Goal: Check status: Check status

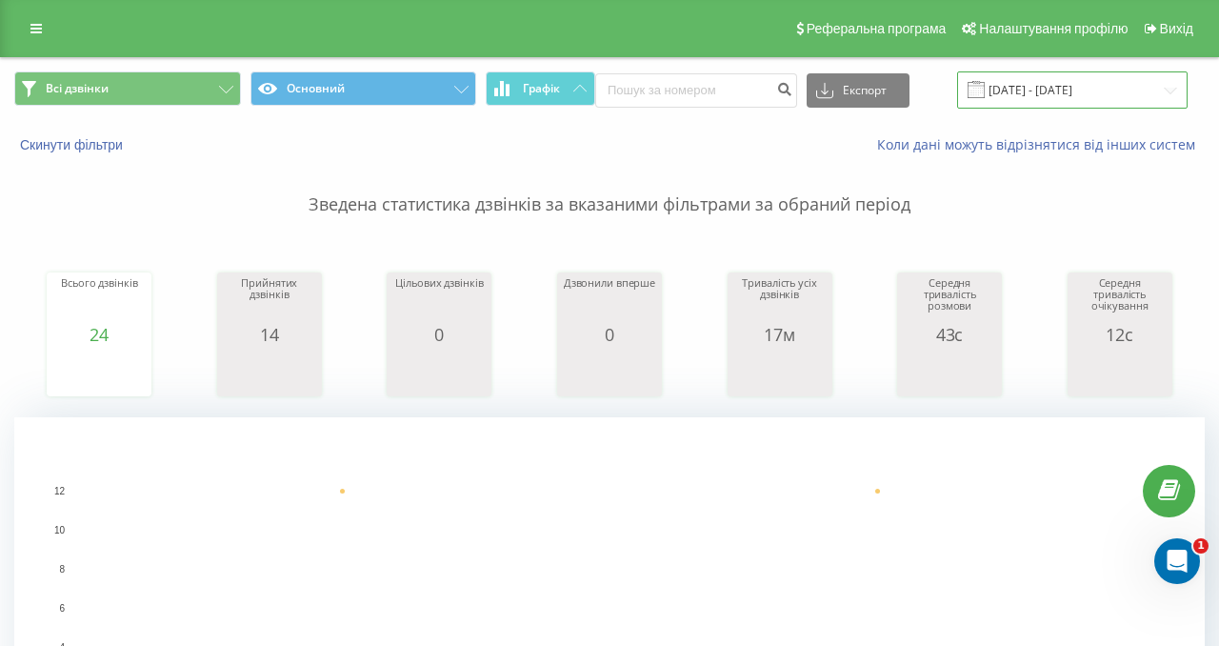
click at [1039, 92] on input "[DATE] - [DATE]" at bounding box center [1072, 89] width 231 height 37
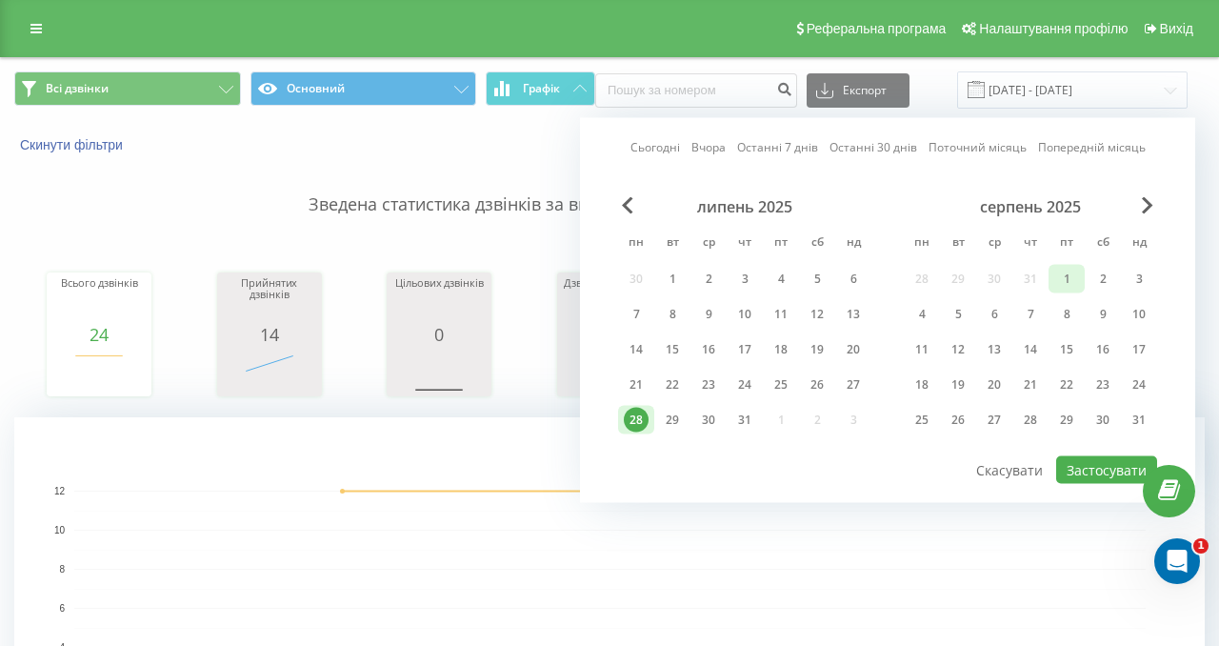
click at [1060, 274] on div "1" at bounding box center [1067, 279] width 25 height 25
click at [1146, 216] on div "серпень 2025 пн вт ср чт пт сб нд 28 29 30 31 1 2 3 4 5 6 7 8 9 10 11 12 13 14 …" at bounding box center [1030, 319] width 253 height 244
click at [1147, 212] on span "Next Month" at bounding box center [1147, 205] width 11 height 17
click at [927, 276] on div "1" at bounding box center [922, 279] width 25 height 25
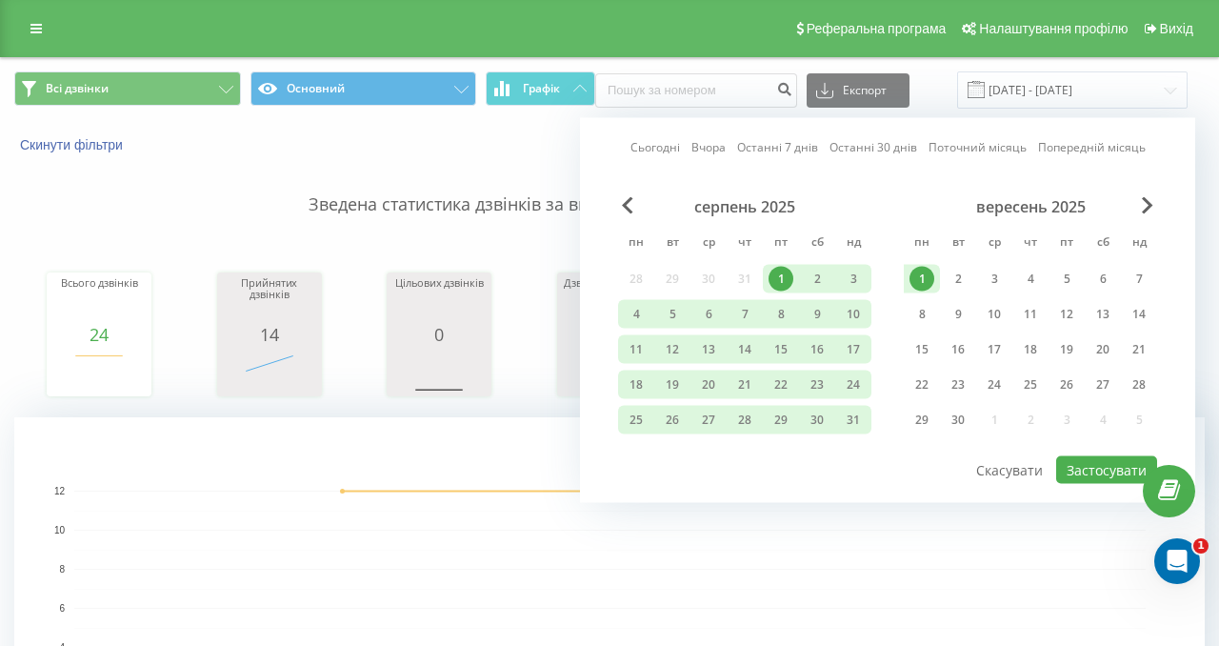
click at [924, 277] on div "1" at bounding box center [922, 279] width 25 height 25
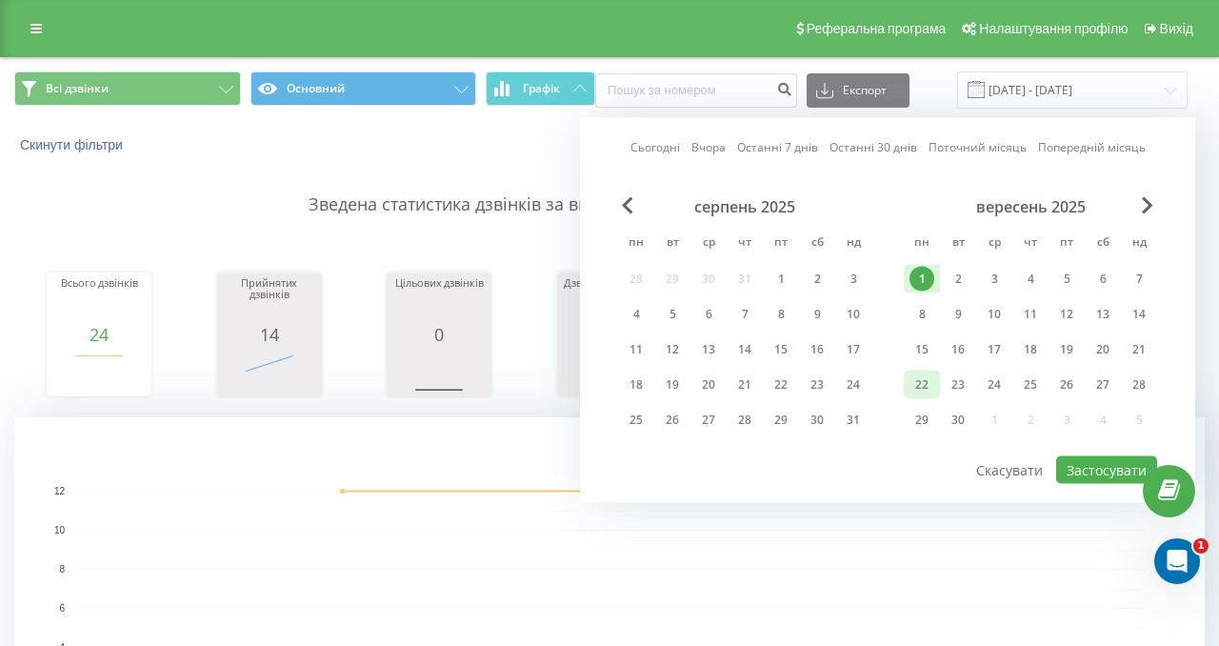
click at [918, 388] on div "22" at bounding box center [922, 384] width 25 height 25
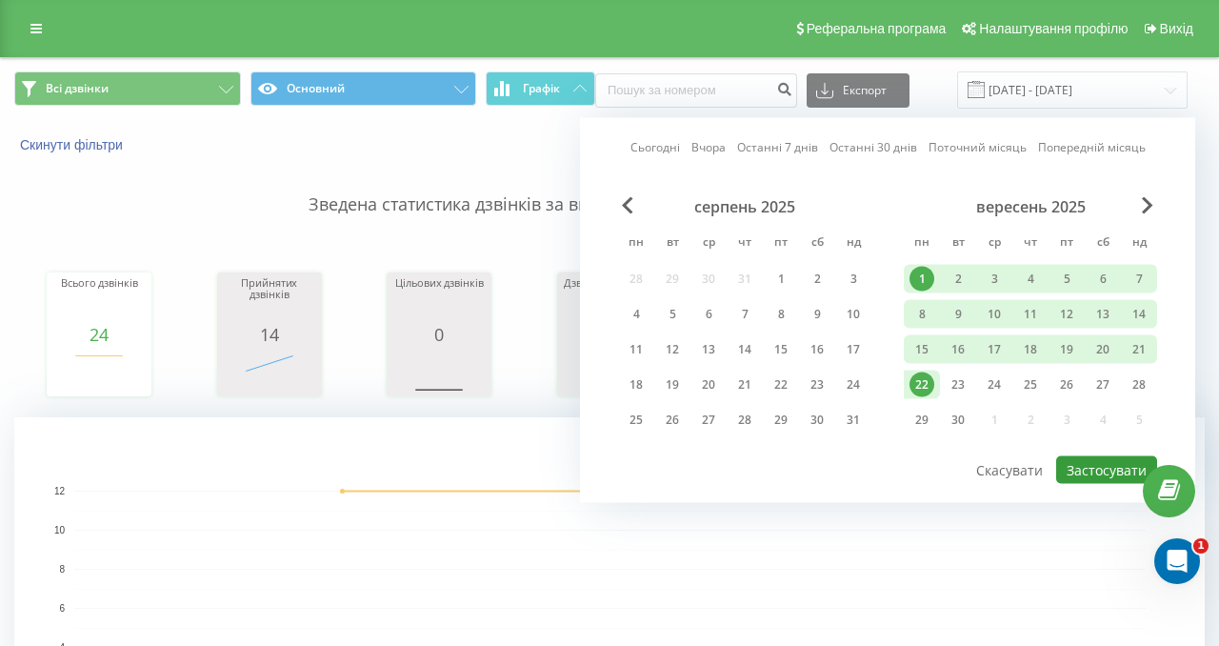
click at [1084, 465] on button "Застосувати" at bounding box center [1106, 470] width 101 height 28
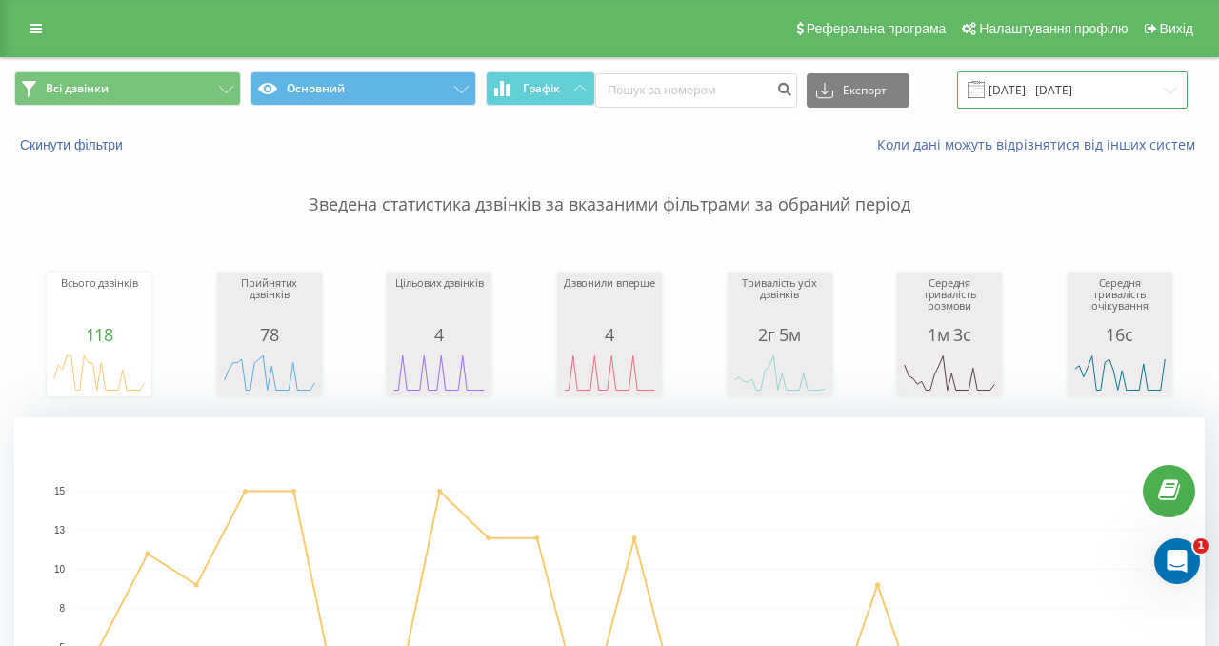
click at [1010, 83] on input "[DATE] - [DATE]" at bounding box center [1072, 89] width 231 height 37
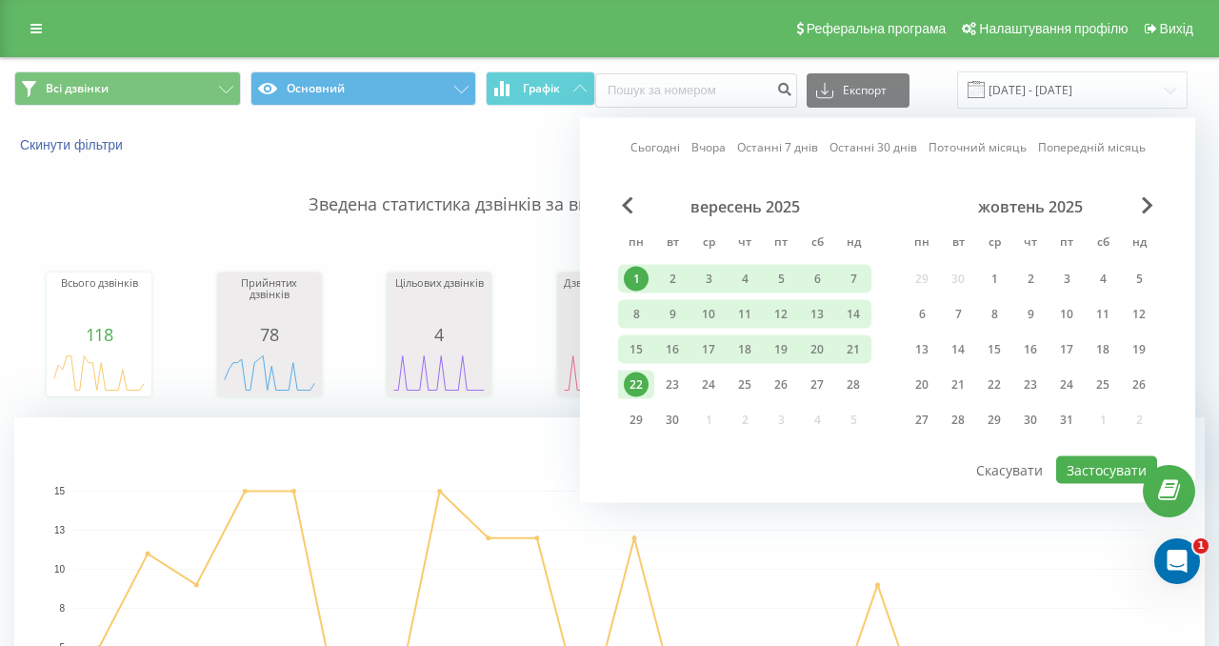
click at [631, 389] on div "22" at bounding box center [636, 384] width 25 height 25
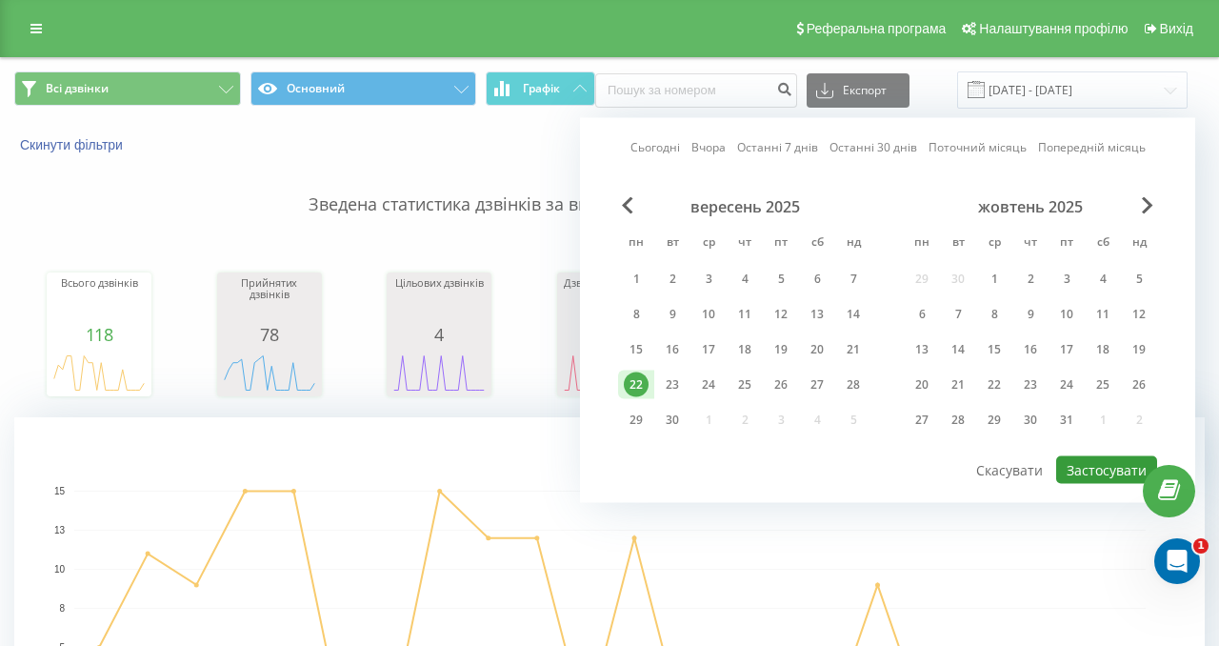
click at [1096, 464] on button "Застосувати" at bounding box center [1106, 470] width 101 height 28
type input "[DATE] - [DATE]"
